Goal: Transaction & Acquisition: Purchase product/service

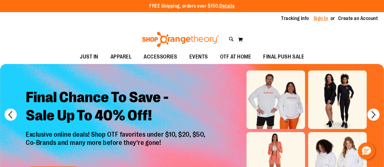
click at [320, 18] on link "Sign In" at bounding box center [320, 18] width 15 height 7
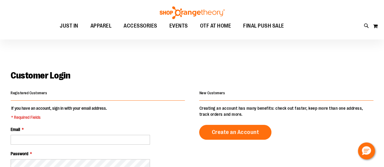
scroll to position [44, 0]
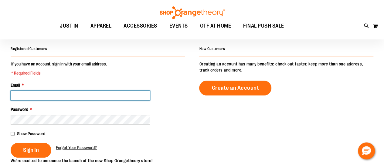
click at [107, 99] on input "Email *" at bounding box center [80, 96] width 139 height 10
type input "*"
type input "**********"
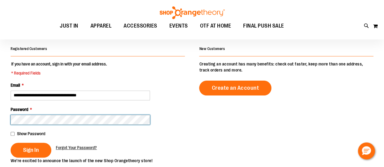
click at [11, 143] on button "Sign In" at bounding box center [31, 150] width 41 height 15
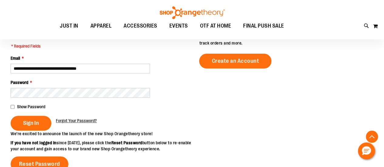
scroll to position [101, 0]
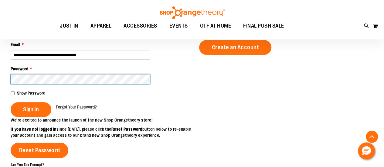
click at [11, 102] on button "Sign In" at bounding box center [31, 109] width 41 height 15
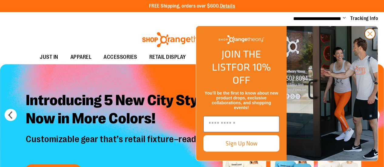
click at [369, 39] on circle "Close dialog" at bounding box center [369, 34] width 10 height 10
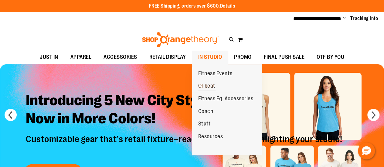
click at [210, 89] on span "OTbeat" at bounding box center [206, 87] width 17 height 8
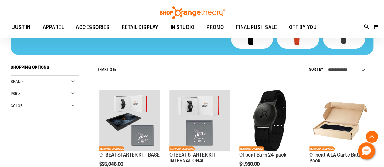
scroll to position [119, 0]
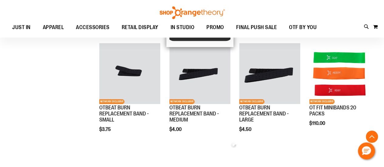
scroll to position [374, 0]
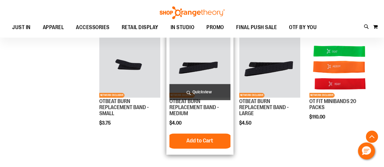
drag, startPoint x: 196, startPoint y: 114, endPoint x: 169, endPoint y: 103, distance: 29.7
click at [169, 103] on div "NETWORK EXCLUSIVE OTBEAT BURN REPLACEMENT BAND - MEDIUM $4.00 [GEOGRAPHIC_DATA]…" at bounding box center [199, 94] width 67 height 121
copy link "OTBEAT BURN REPLACEMENT BAND - MEDIUM"
